Goal: Transaction & Acquisition: Purchase product/service

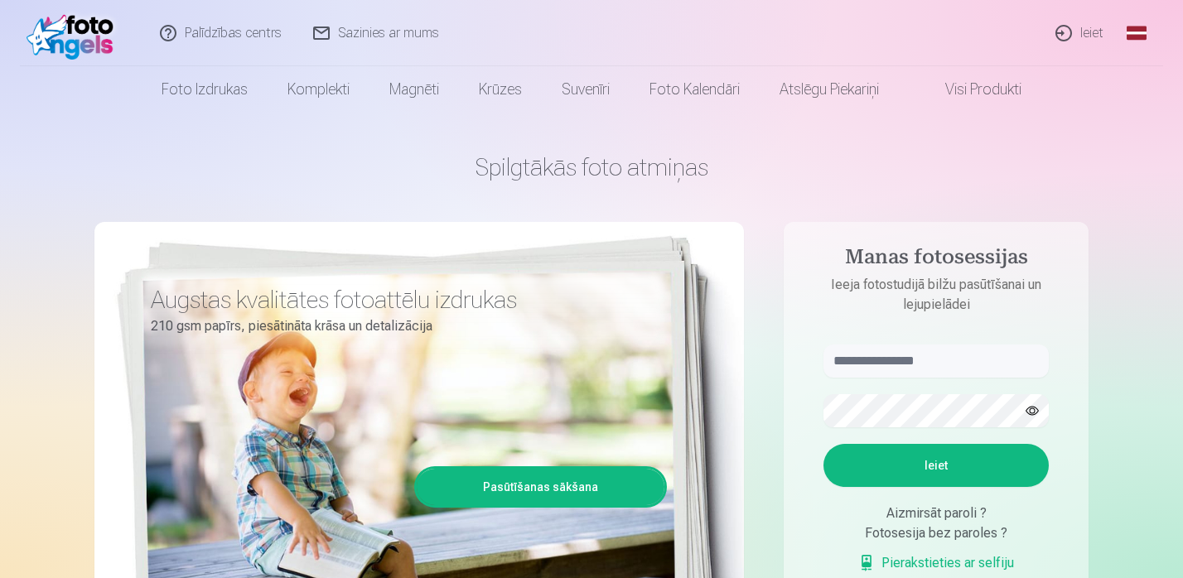
click at [1138, 41] on link "Global" at bounding box center [1136, 33] width 33 height 66
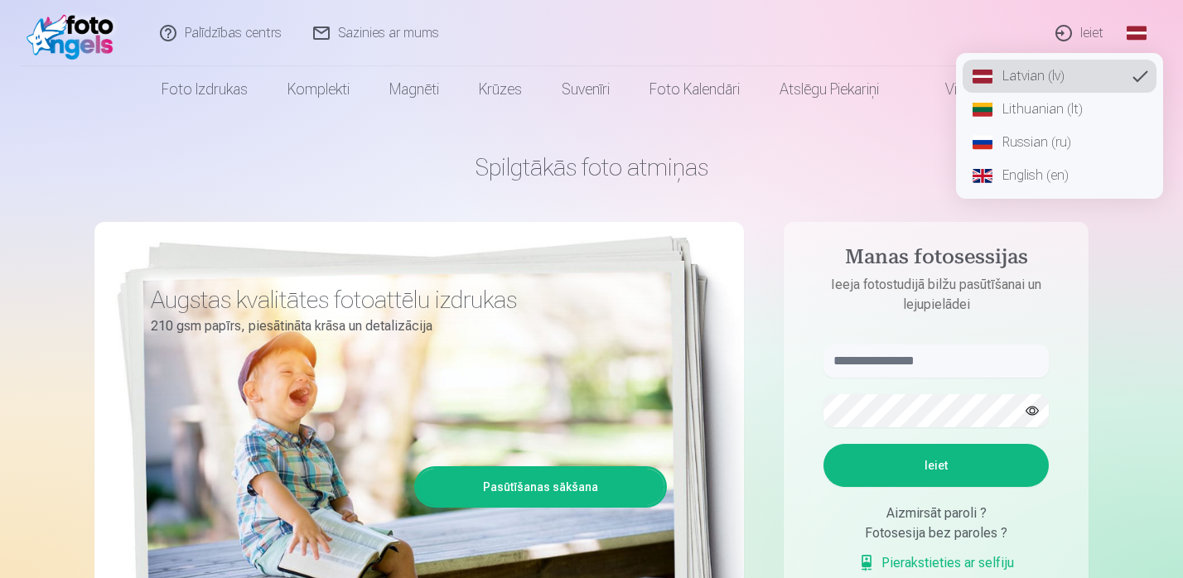
click at [1016, 146] on link "Russian (ru)" at bounding box center [1060, 142] width 194 height 33
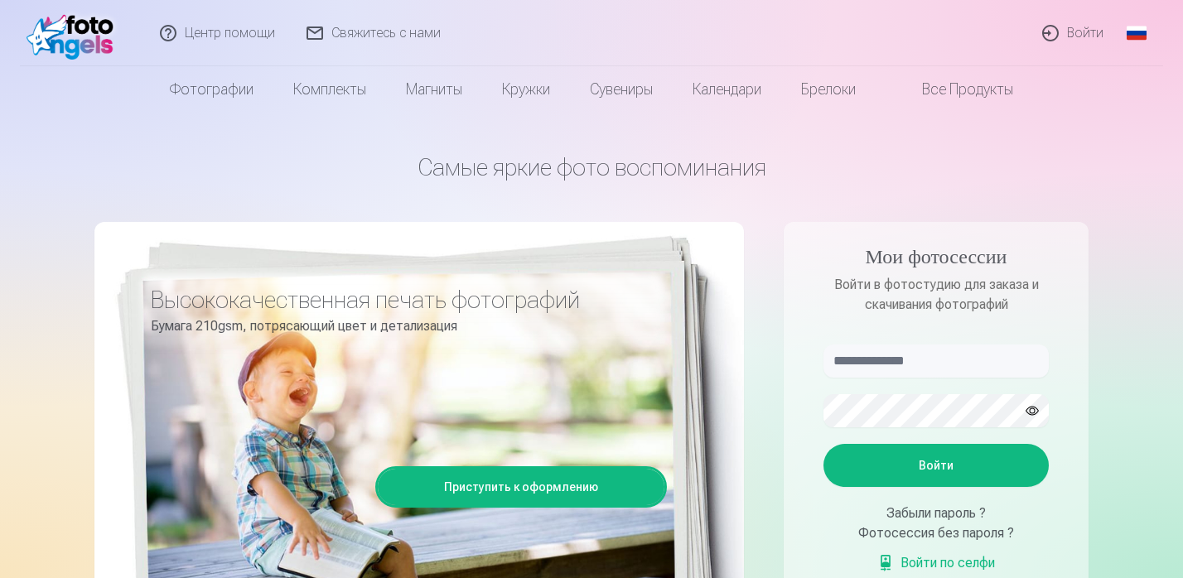
click at [1080, 28] on link "Войти" at bounding box center [1074, 33] width 93 height 66
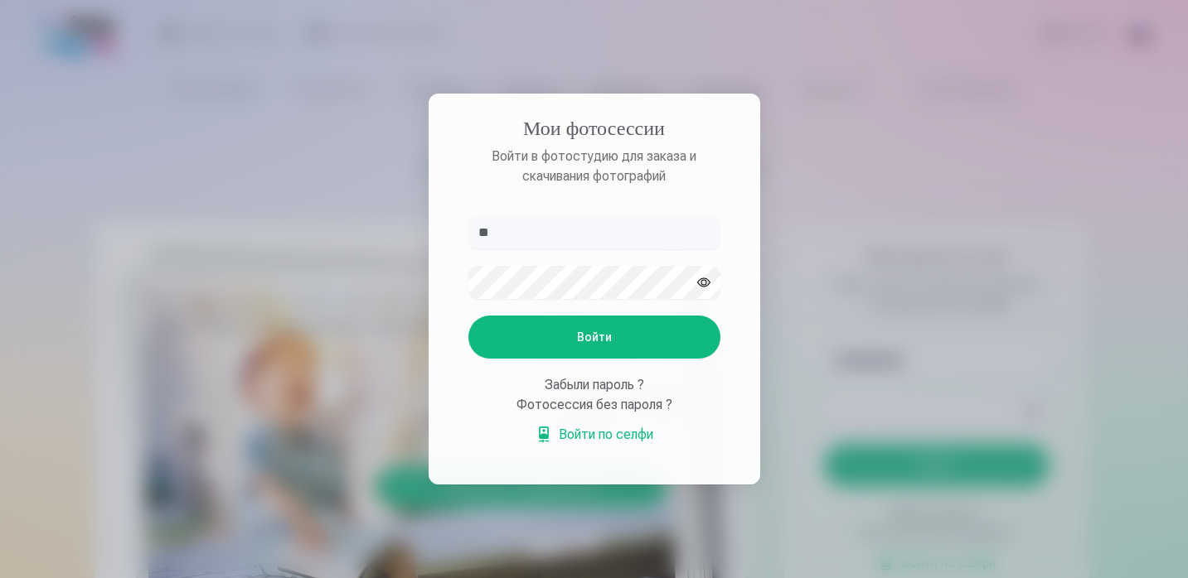
type input "*"
type input "**********"
click at [650, 338] on button "Войти" at bounding box center [594, 337] width 252 height 43
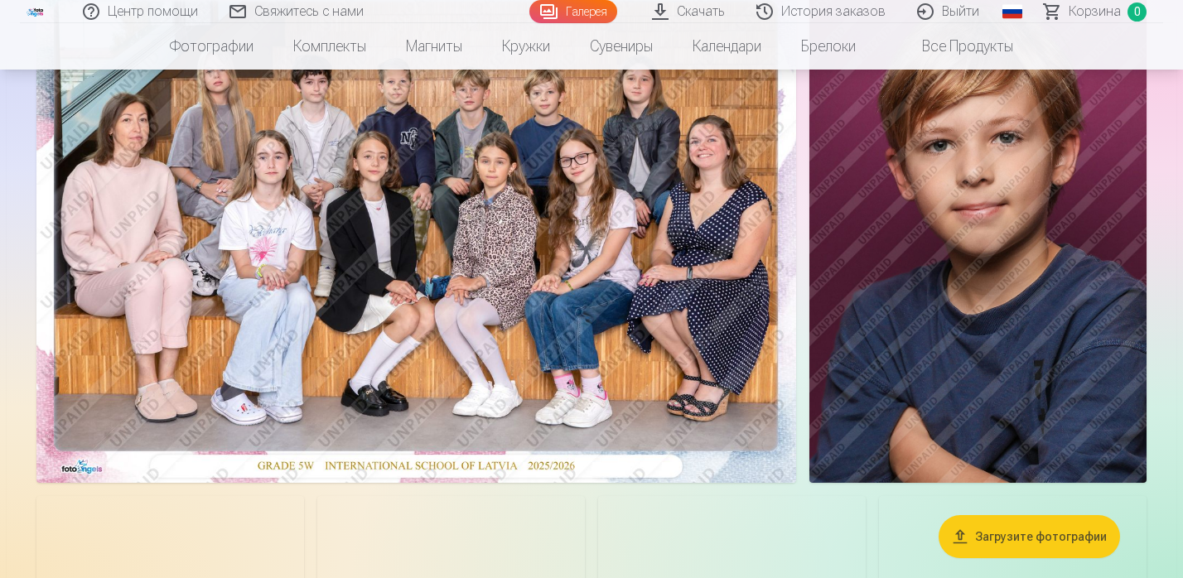
scroll to position [206, 0]
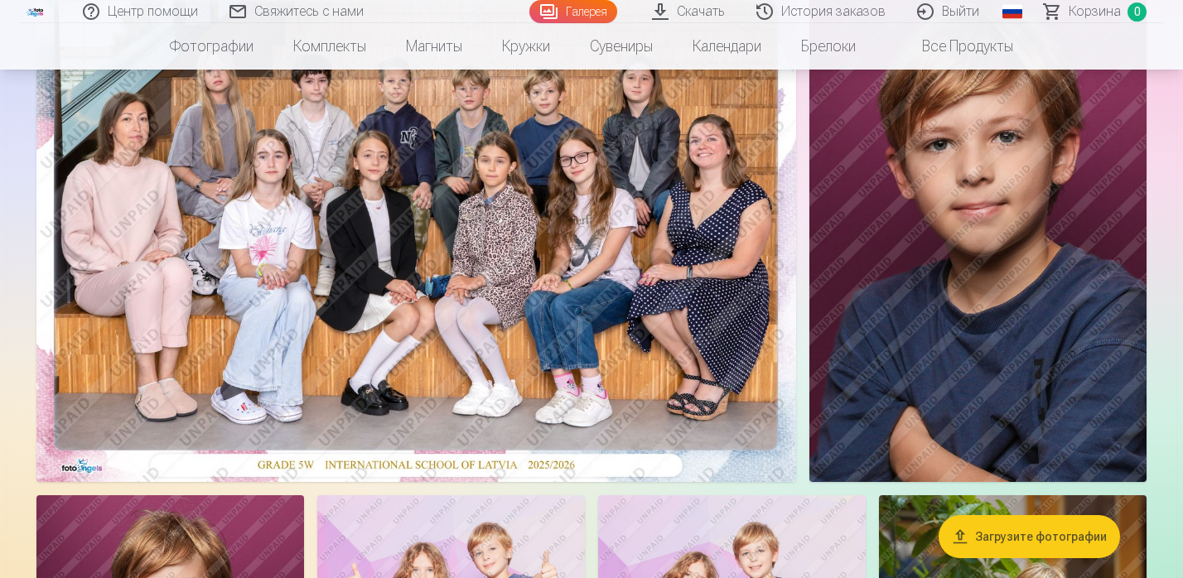
click at [477, 264] on img at bounding box center [416, 229] width 760 height 506
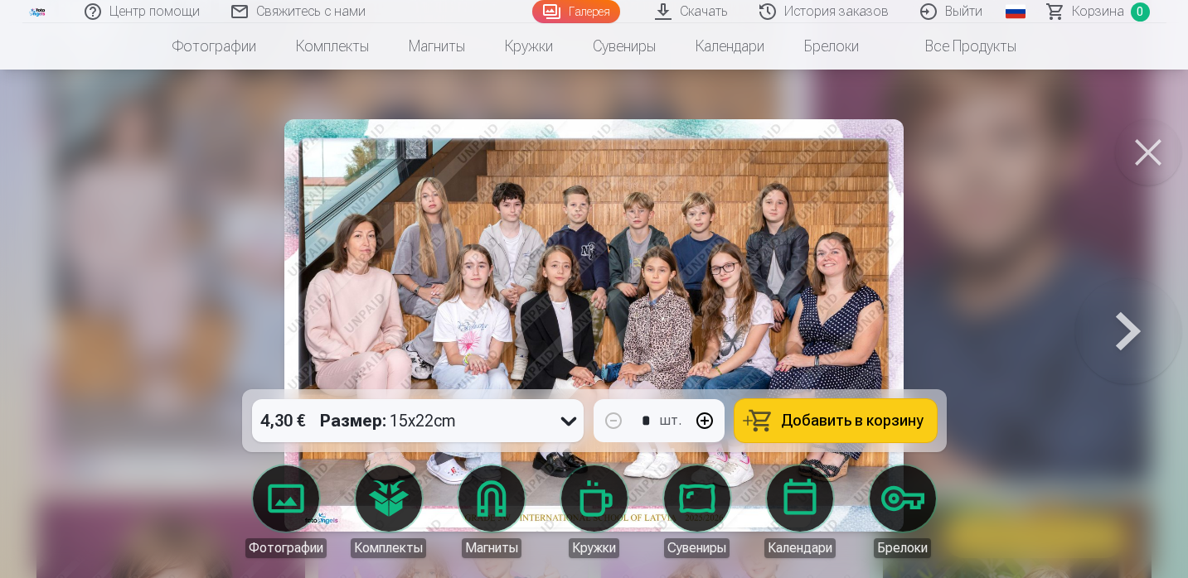
click at [796, 428] on span "Добавить в корзину" at bounding box center [852, 421] width 143 height 15
click at [1161, 145] on button at bounding box center [1148, 152] width 66 height 66
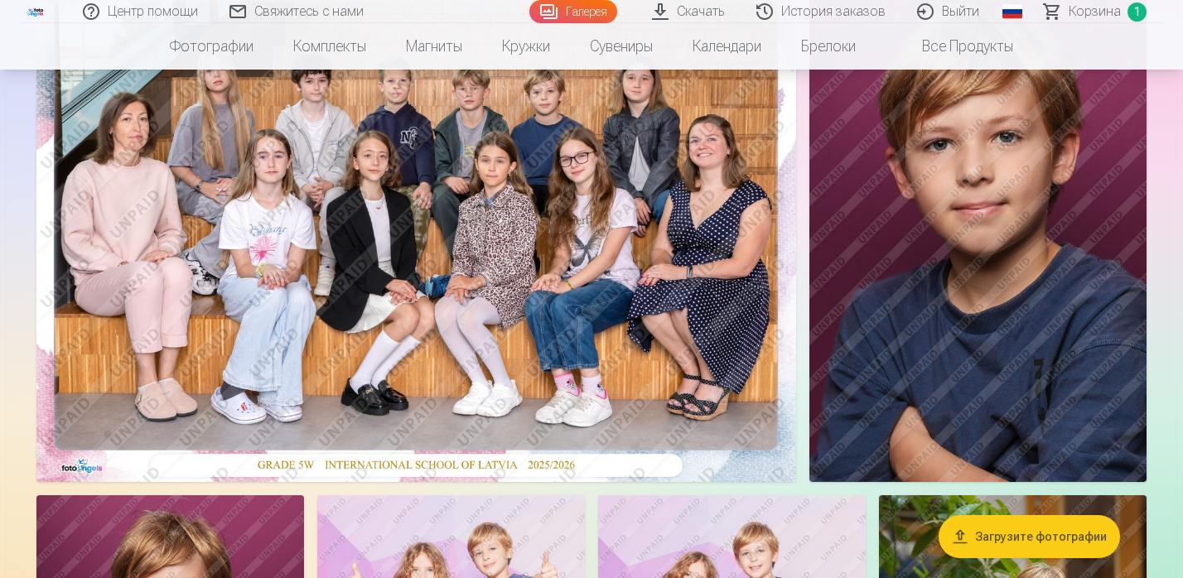
click at [932, 248] on img at bounding box center [978, 229] width 337 height 506
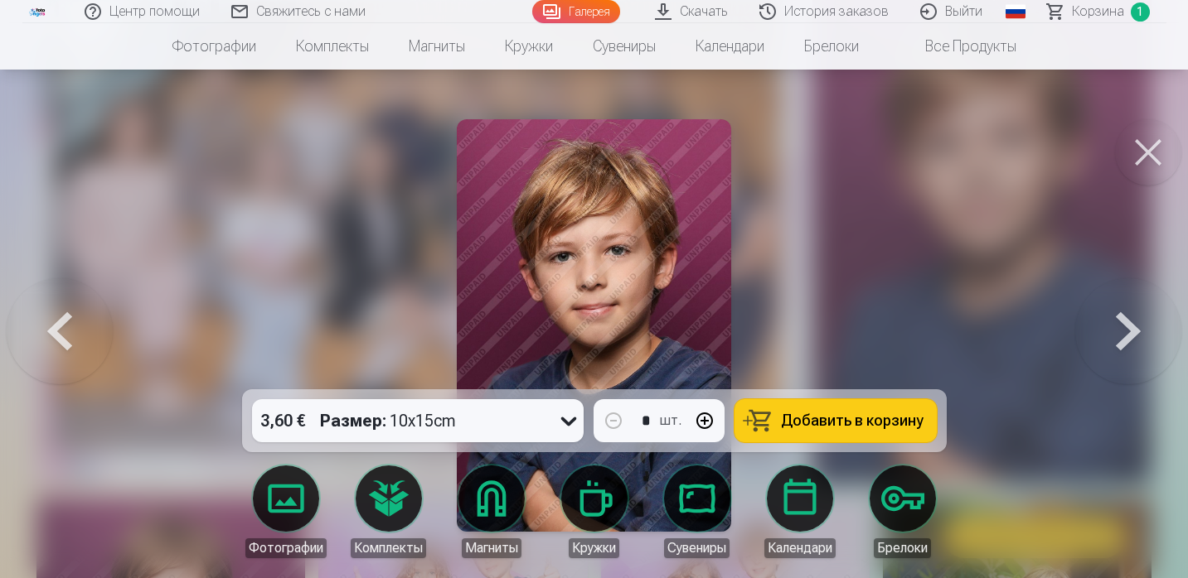
click at [1148, 154] on button at bounding box center [1148, 152] width 66 height 66
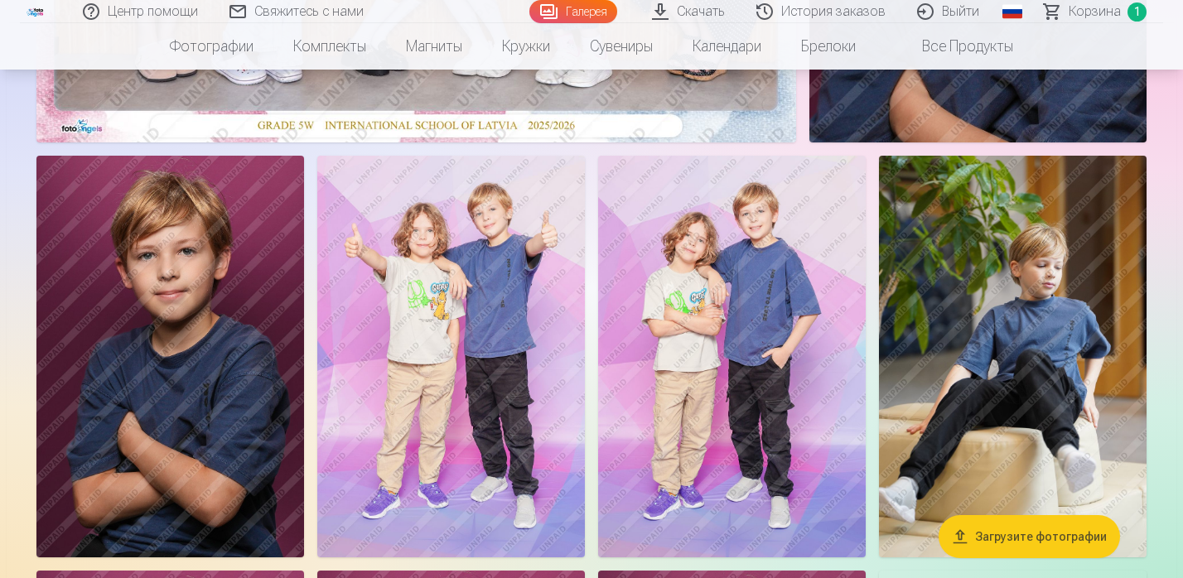
scroll to position [571, 0]
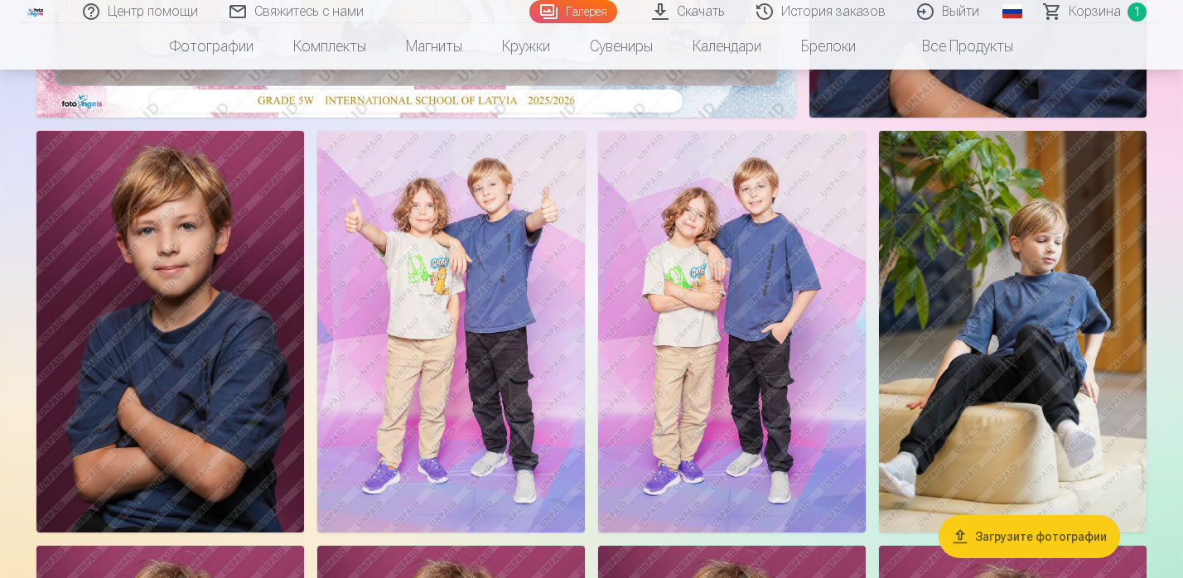
click at [465, 327] on img at bounding box center [451, 332] width 268 height 402
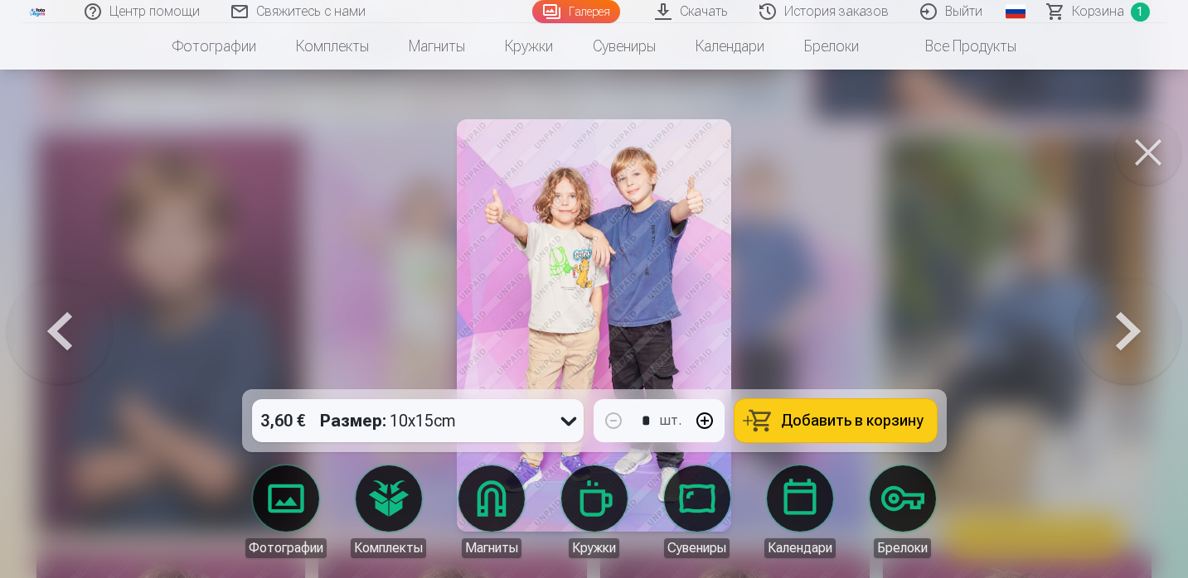
click at [1122, 328] on button at bounding box center [1128, 325] width 106 height 94
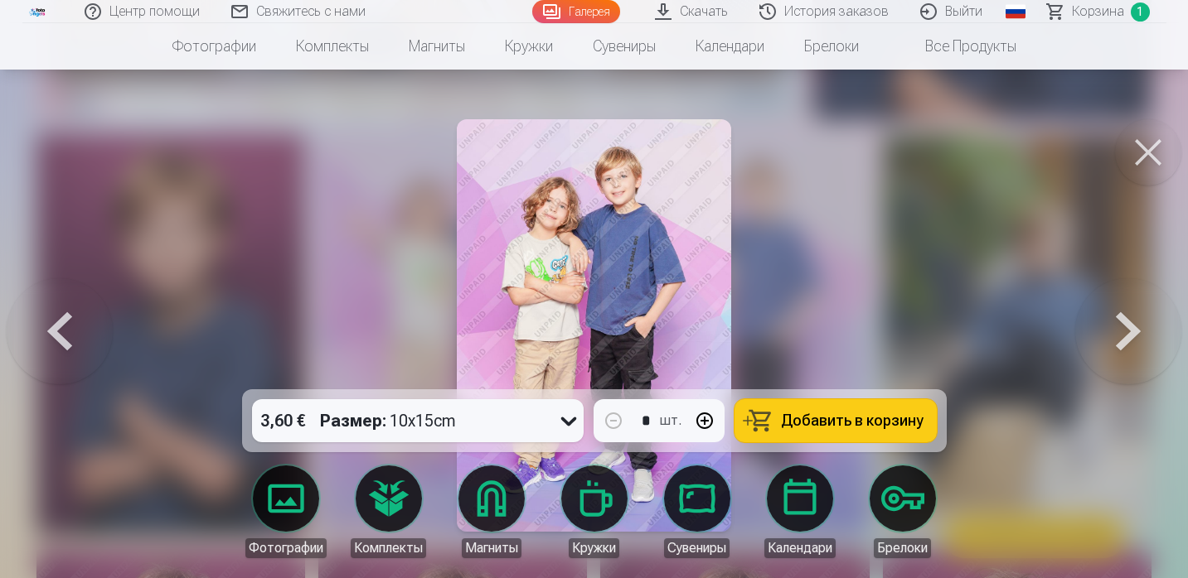
click at [74, 324] on button at bounding box center [60, 325] width 106 height 94
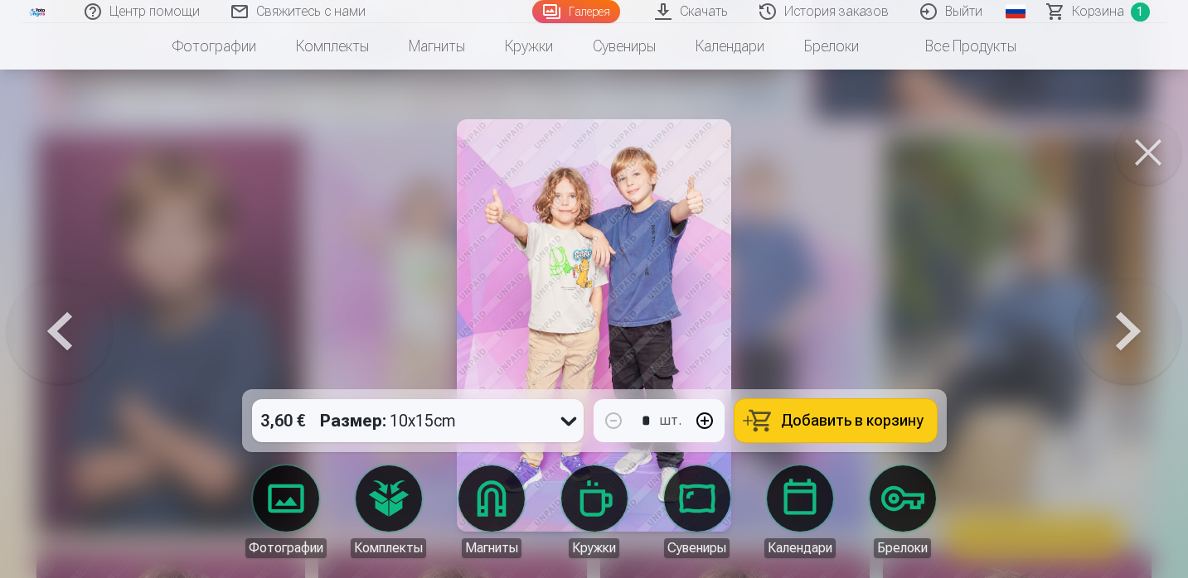
click at [1125, 318] on button at bounding box center [1128, 325] width 106 height 94
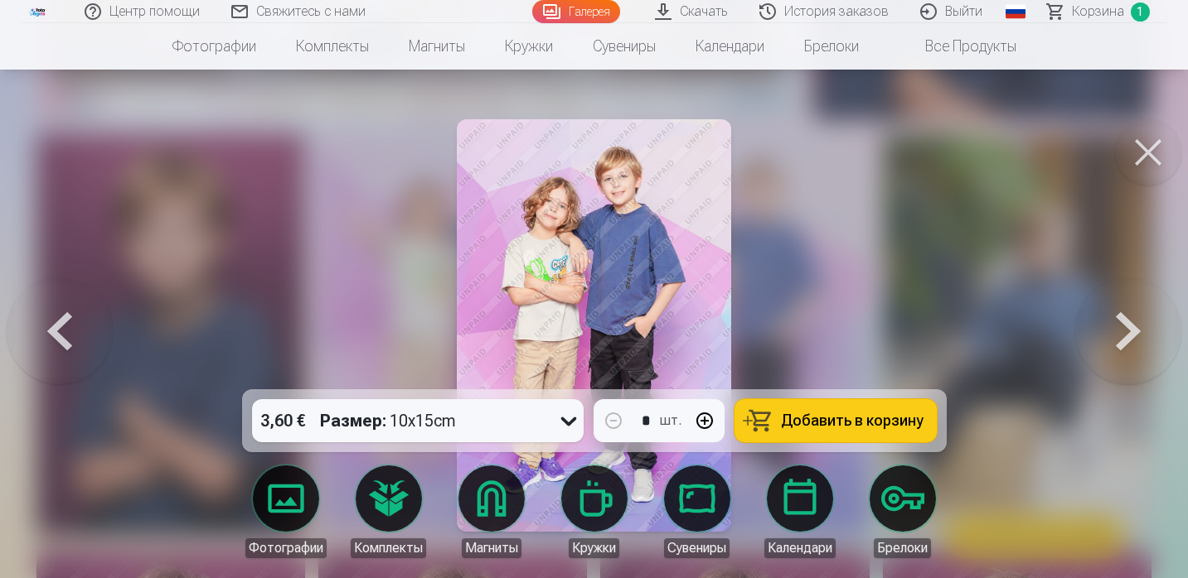
click at [868, 419] on span "Добавить в корзину" at bounding box center [852, 421] width 143 height 15
click at [1145, 140] on button at bounding box center [1148, 152] width 66 height 66
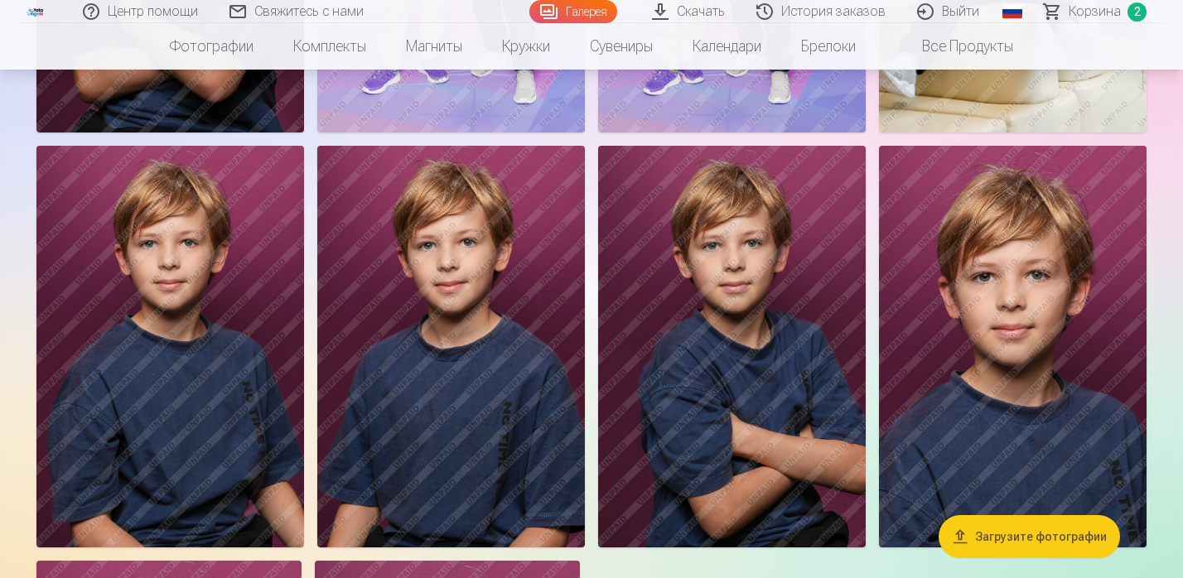
scroll to position [1012, 0]
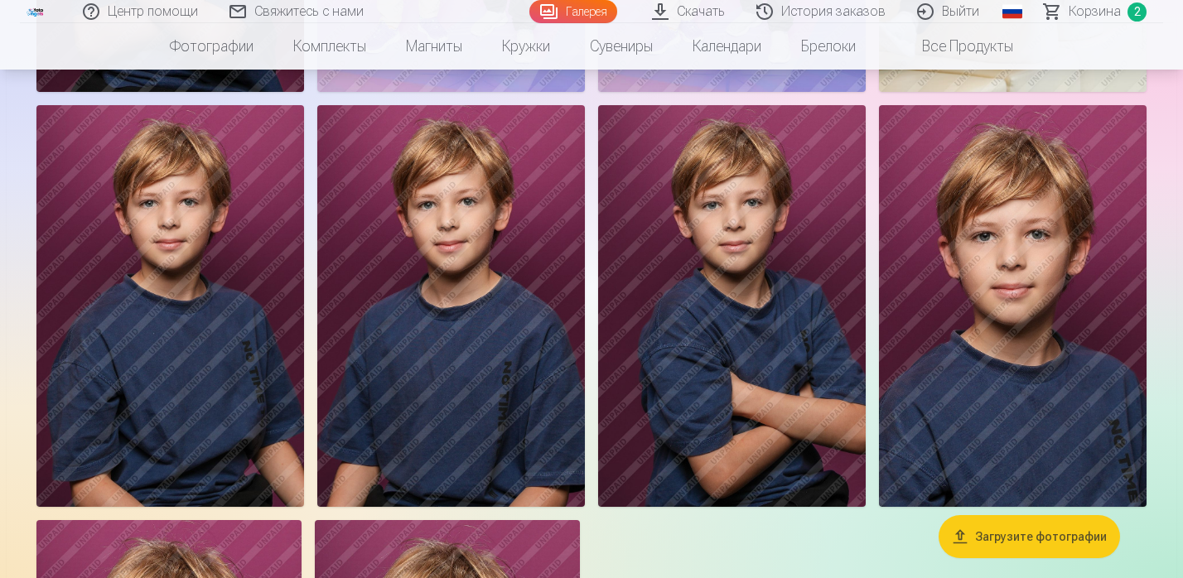
click at [1082, 274] on img at bounding box center [1013, 306] width 268 height 402
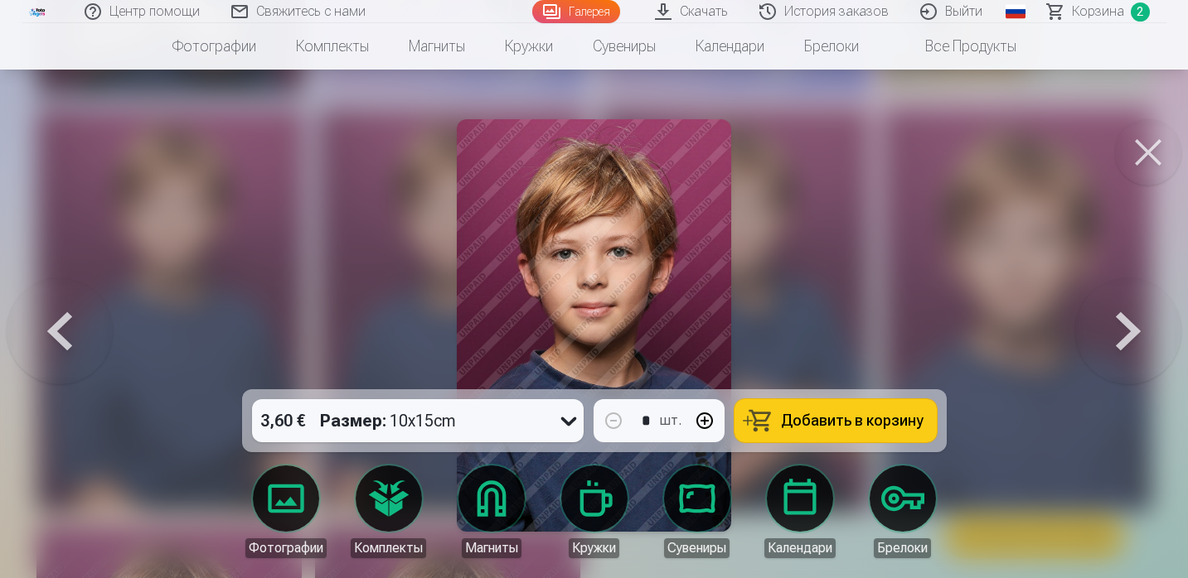
click at [801, 421] on span "Добавить в корзину" at bounding box center [852, 421] width 143 height 15
click at [1140, 155] on button at bounding box center [1148, 152] width 66 height 66
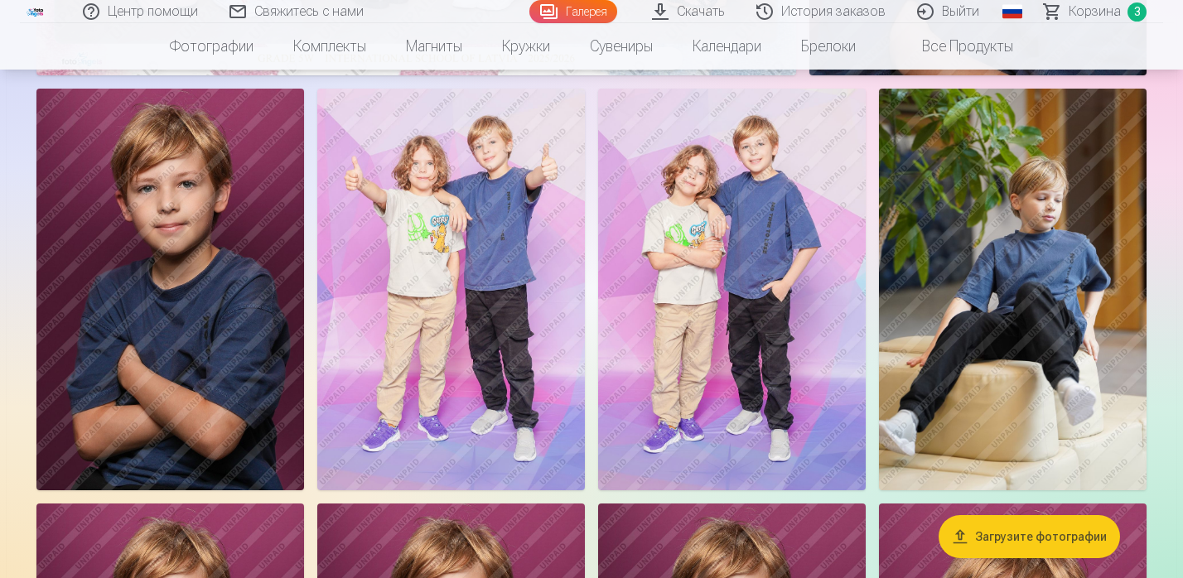
scroll to position [594, 0]
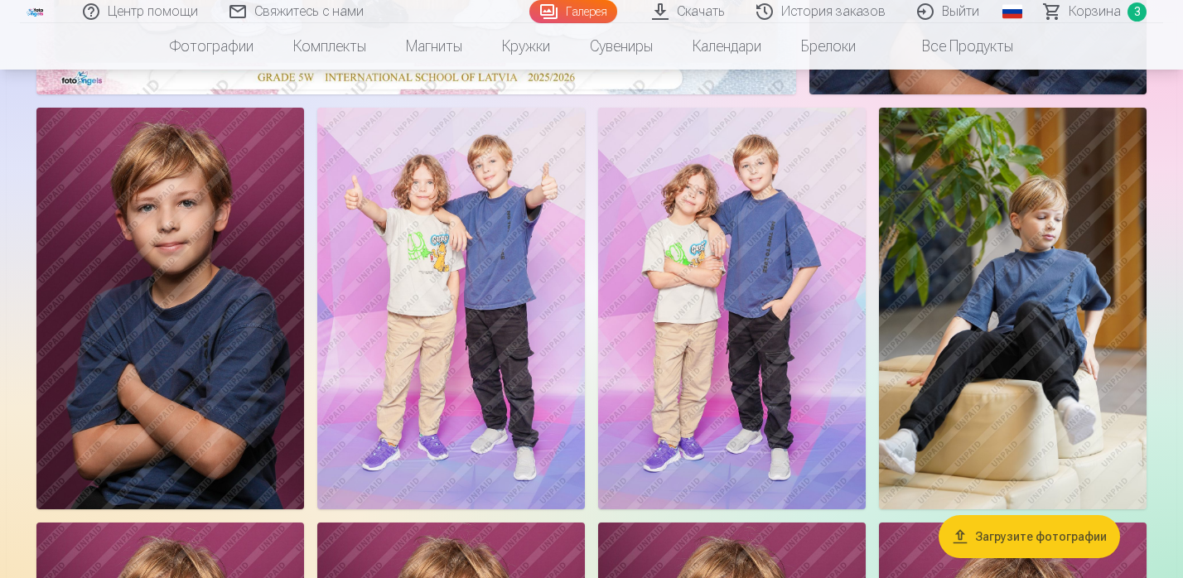
click at [1028, 288] on img at bounding box center [1013, 309] width 268 height 402
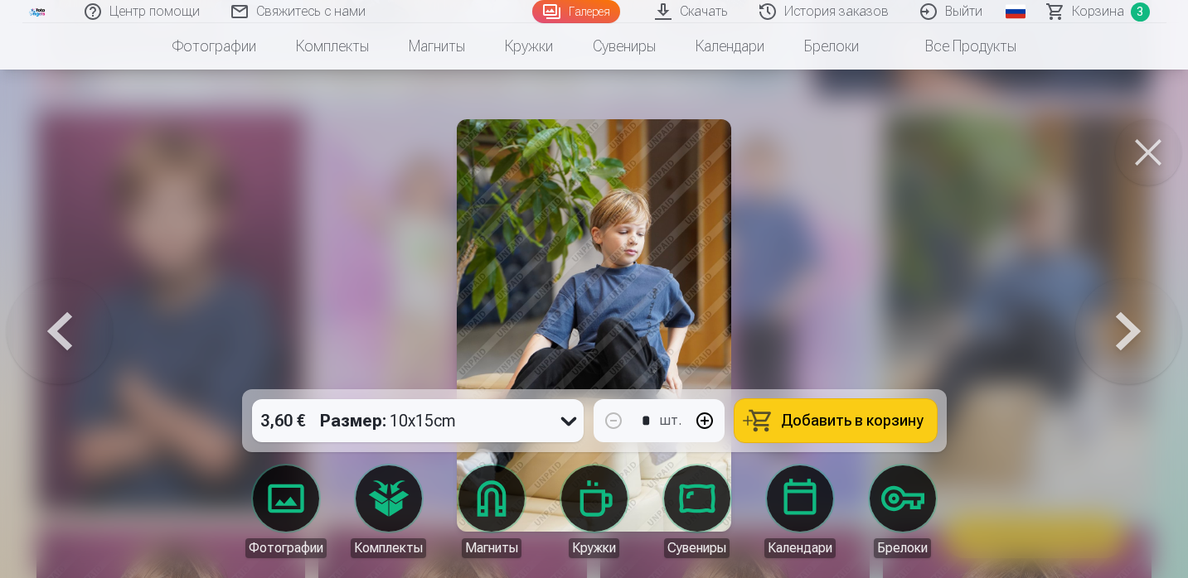
click at [873, 418] on span "Добавить в корзину" at bounding box center [852, 421] width 143 height 15
click at [1140, 151] on button at bounding box center [1148, 152] width 66 height 66
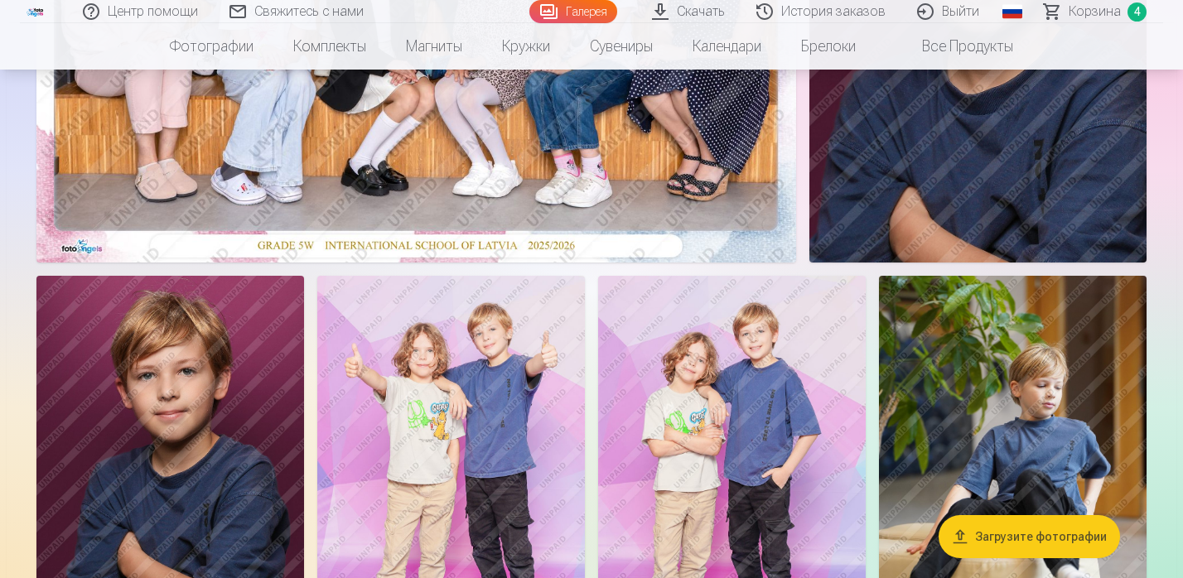
scroll to position [359, 0]
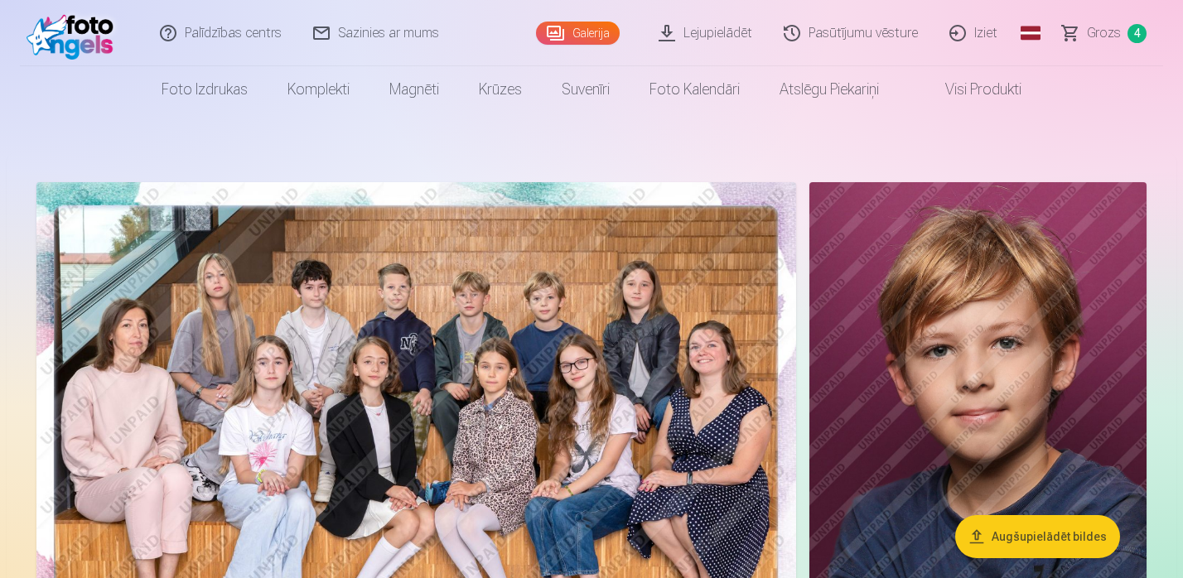
click at [972, 36] on link "Iziet" at bounding box center [975, 33] width 80 height 66
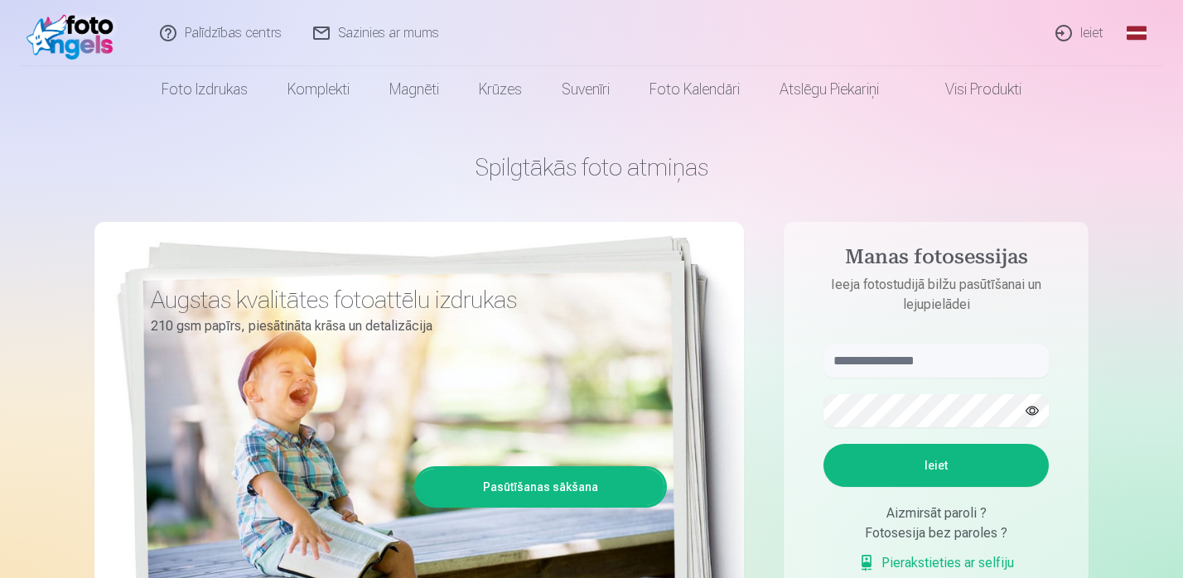
click at [1150, 31] on link "Global" at bounding box center [1136, 33] width 33 height 66
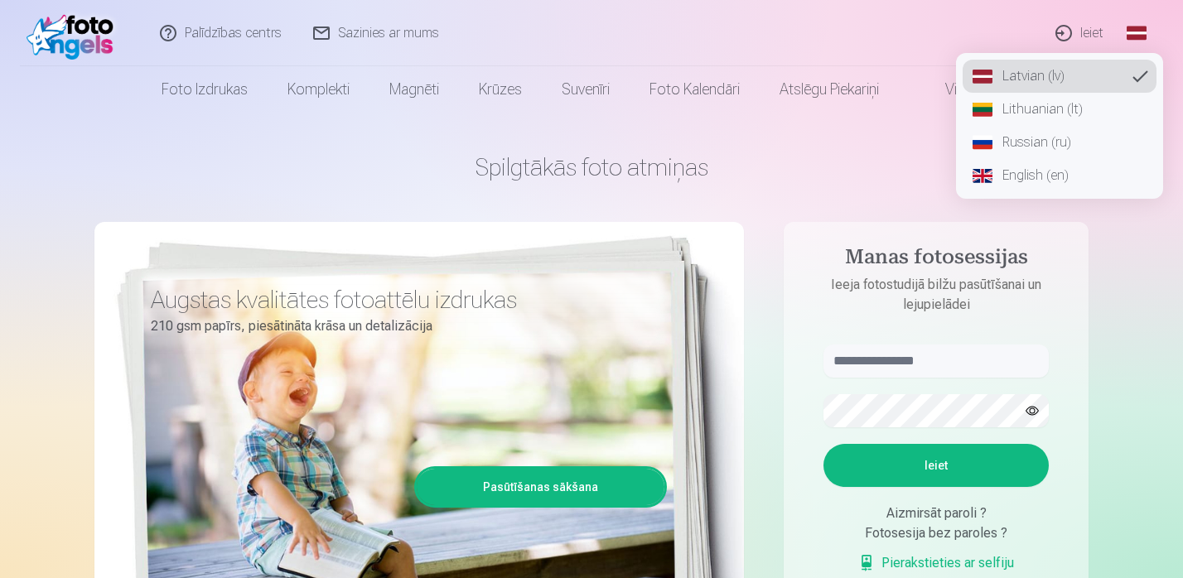
click at [1018, 150] on link "Russian (ru)" at bounding box center [1060, 142] width 194 height 33
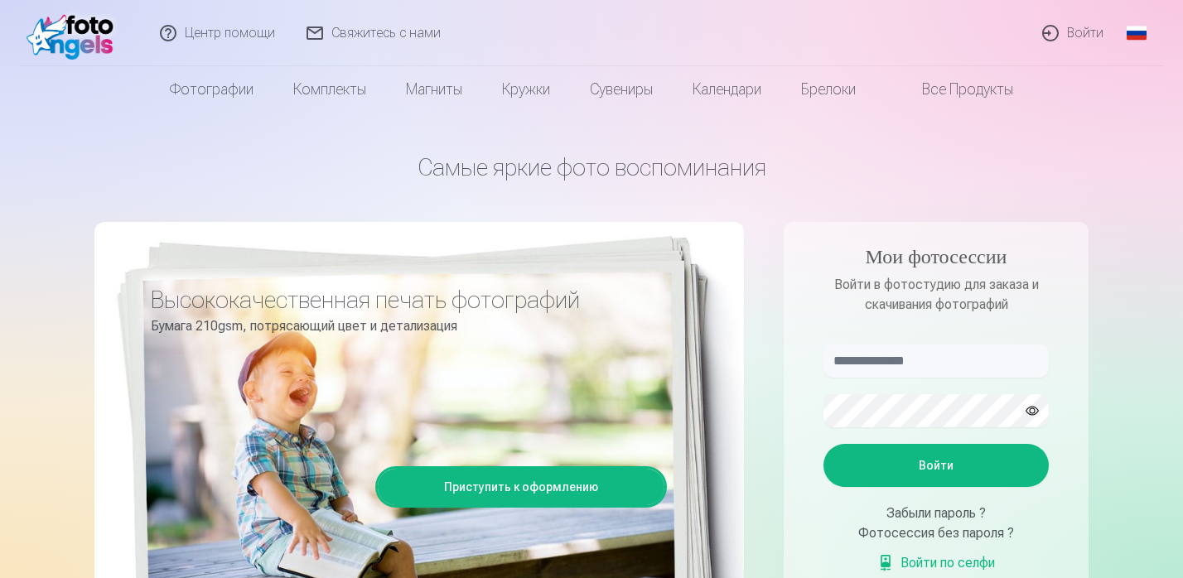
click at [1073, 34] on link "Войти" at bounding box center [1074, 33] width 93 height 66
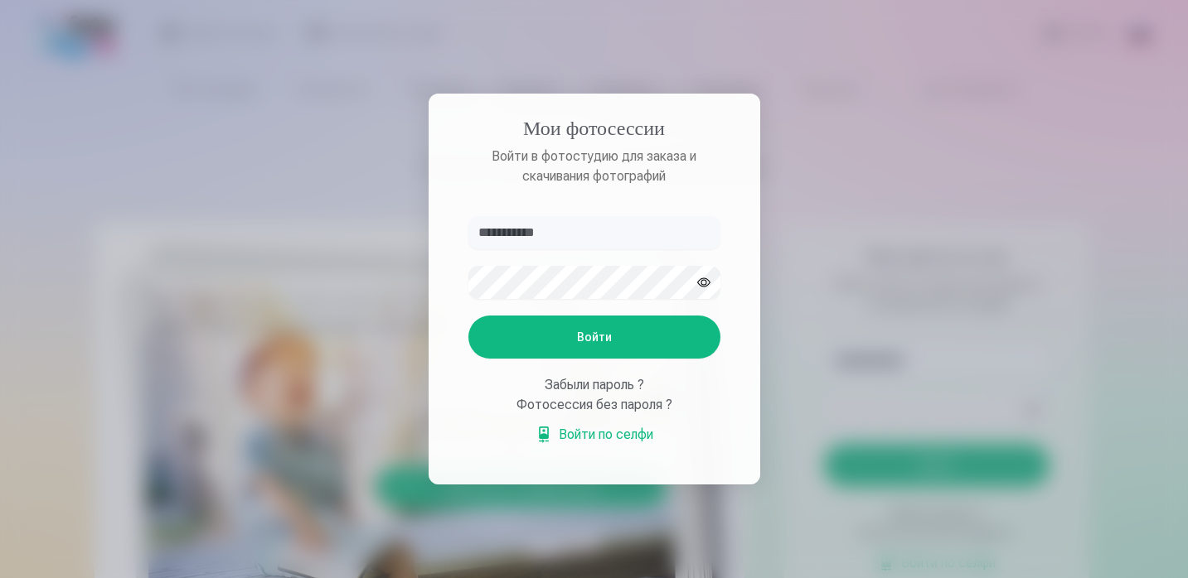
type input "**********"
click at [593, 332] on button "Войти" at bounding box center [594, 337] width 252 height 43
